Goal: Task Accomplishment & Management: Complete application form

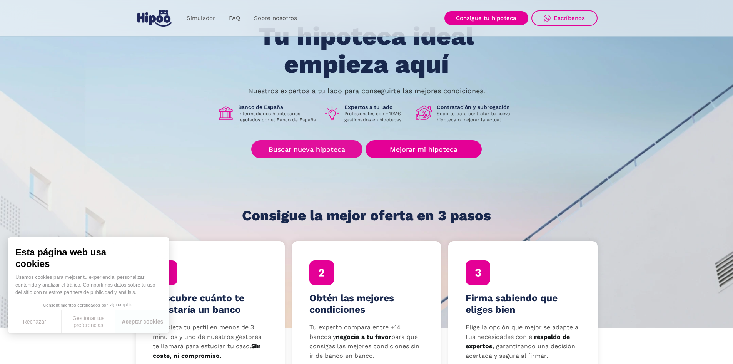
scroll to position [39, 0]
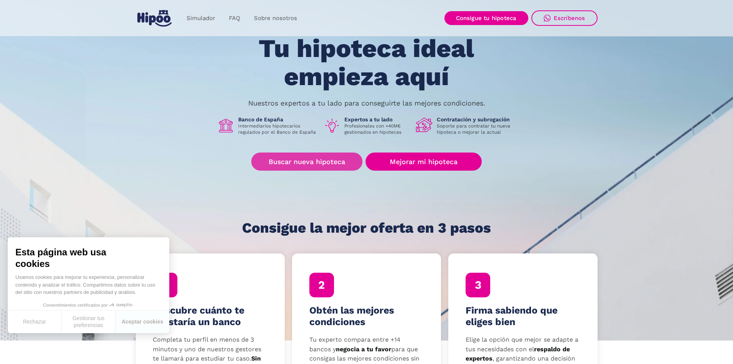
click at [308, 162] on link "Buscar nueva hipoteca" at bounding box center [306, 161] width 111 height 18
click at [308, 155] on link "Buscar nueva hipoteca" at bounding box center [306, 161] width 111 height 18
